Goal: Task Accomplishment & Management: Manage account settings

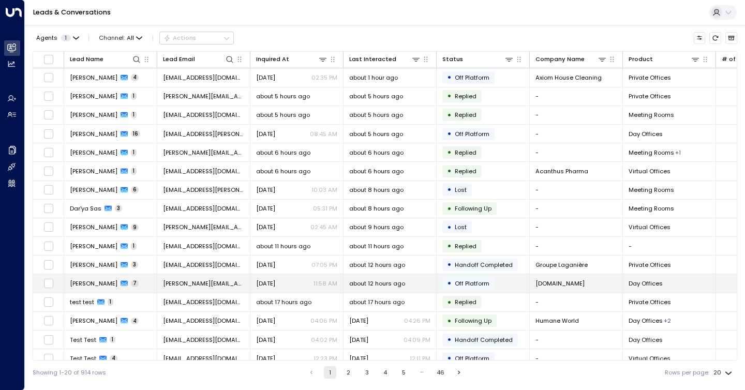
click at [455, 282] on span "Off Platform" at bounding box center [472, 284] width 35 height 8
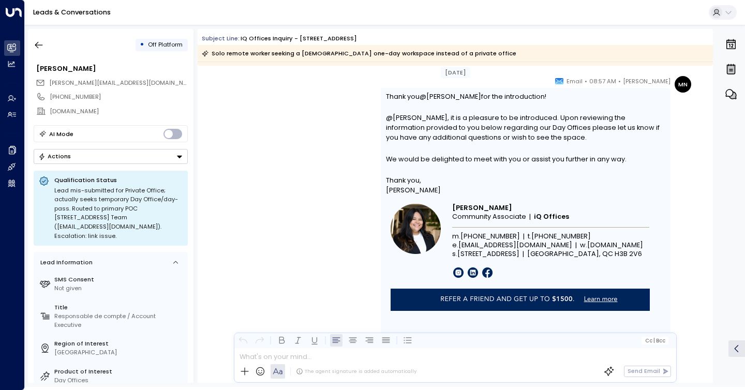
scroll to position [2952, 0]
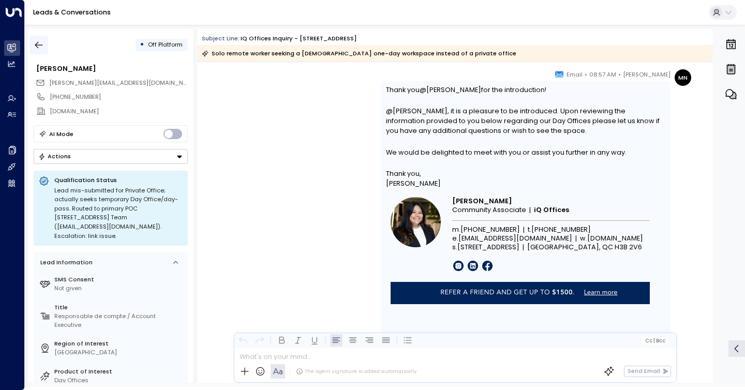
click at [38, 47] on icon "button" at bounding box center [39, 45] width 8 height 7
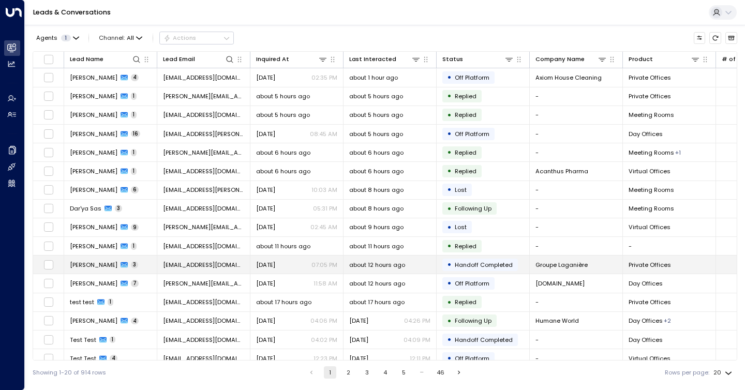
click at [339, 265] on td "[DATE] 07:05 PM" at bounding box center [297, 265] width 93 height 18
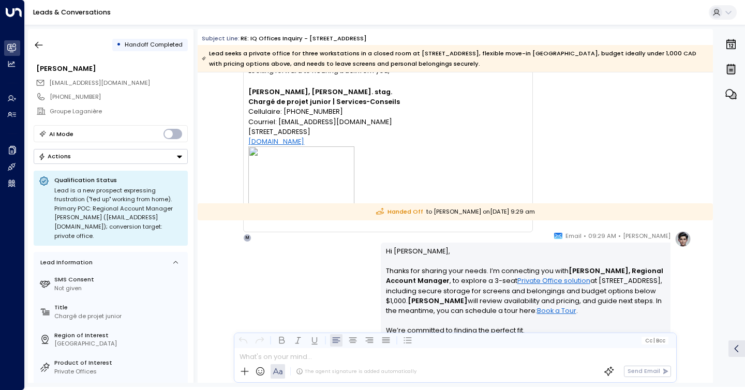
scroll to position [1237, 0]
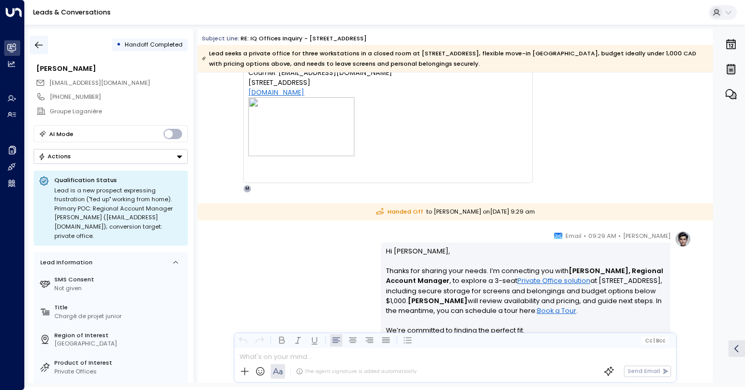
click at [35, 51] on button "button" at bounding box center [39, 45] width 19 height 19
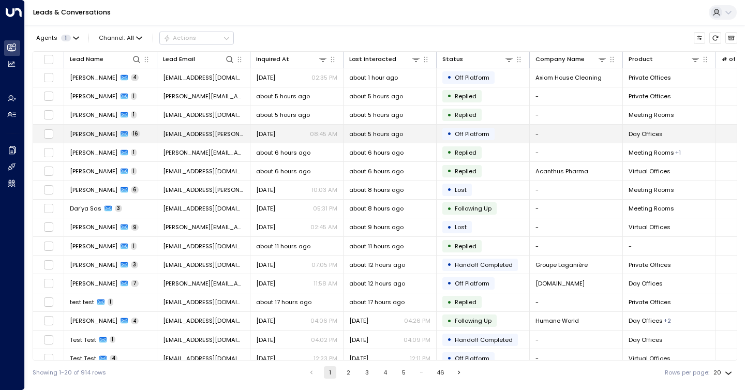
click at [395, 137] on span "about 5 hours ago" at bounding box center [376, 134] width 54 height 8
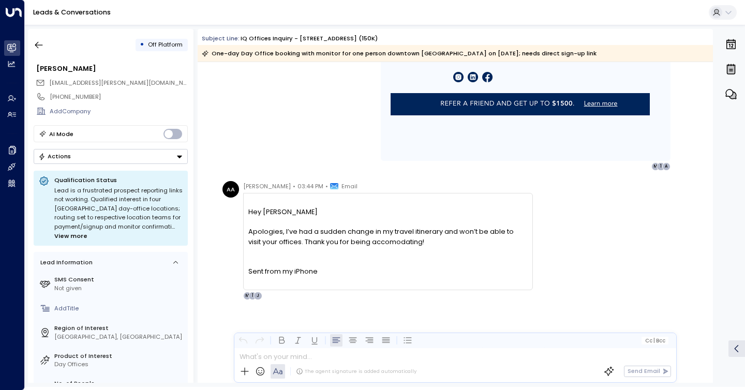
scroll to position [6141, 0]
click at [37, 44] on icon "button" at bounding box center [39, 45] width 10 height 10
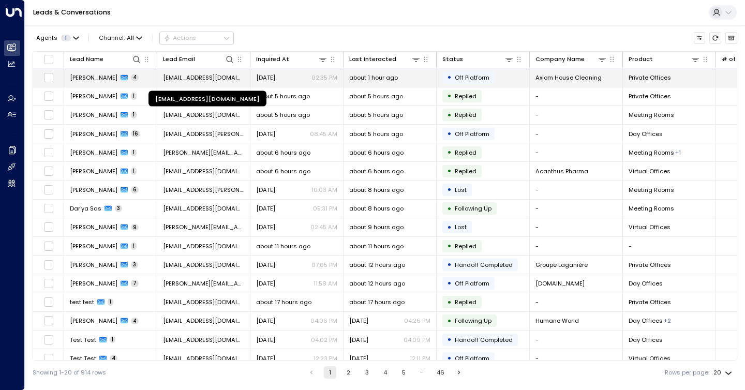
click at [242, 79] on span "[EMAIL_ADDRESS][DOMAIN_NAME]" at bounding box center [203, 78] width 81 height 8
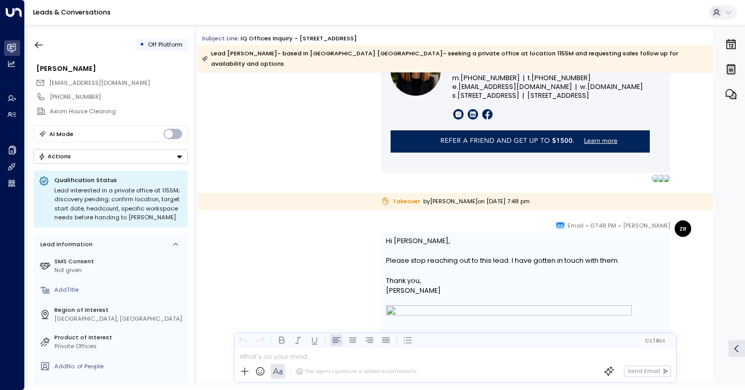
scroll to position [1608, 0]
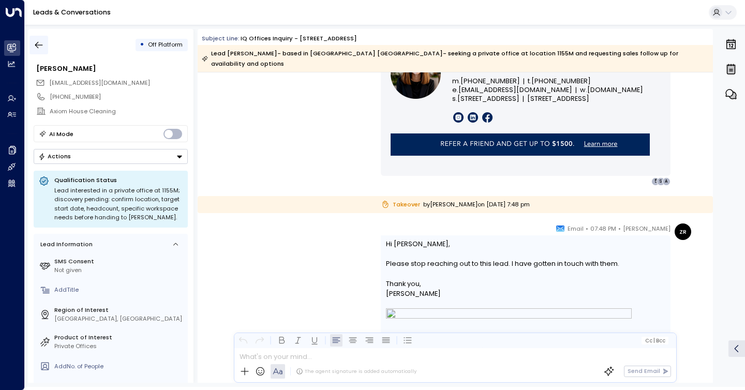
click at [42, 48] on icon "button" at bounding box center [39, 45] width 10 height 10
